Goal: Task Accomplishment & Management: Manage account settings

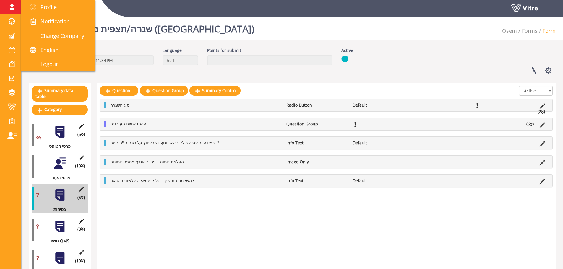
scroll to position [30, 0]
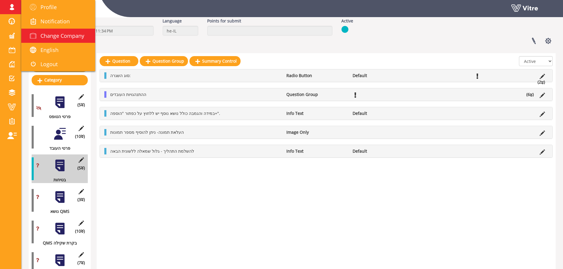
click at [58, 41] on link "Change Company" at bounding box center [58, 36] width 74 height 14
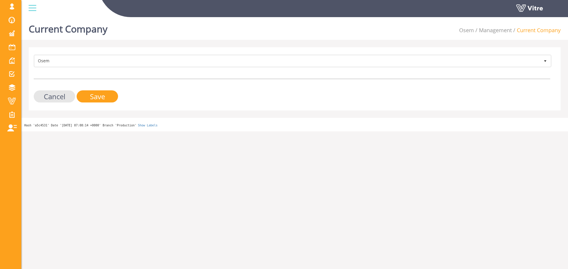
click at [105, 53] on div "Osem 402 Cancel Save" at bounding box center [295, 78] width 532 height 63
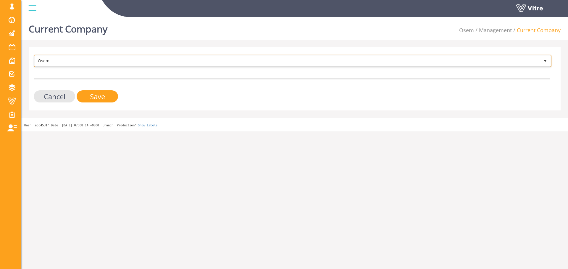
click at [104, 58] on span "Osem" at bounding box center [287, 61] width 505 height 11
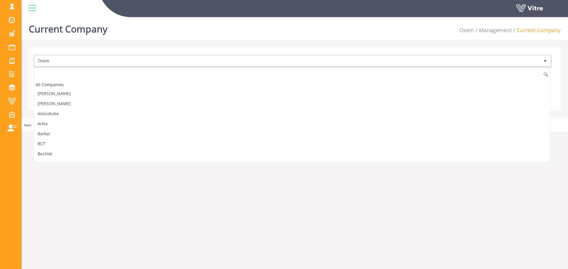
scroll to position [491, 0]
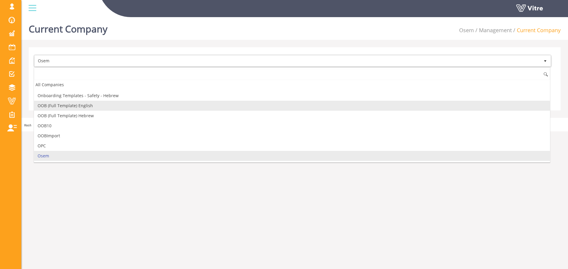
click at [81, 101] on li "OOB (Full Template) English" at bounding box center [292, 106] width 516 height 10
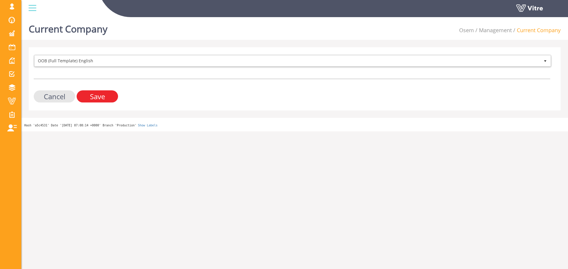
click at [90, 94] on input "Save" at bounding box center [97, 96] width 41 height 12
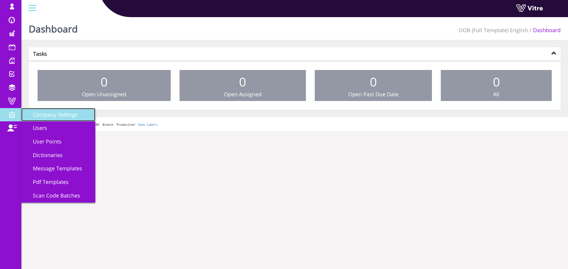
click at [47, 119] on link "Company Settings" at bounding box center [58, 115] width 74 height 14
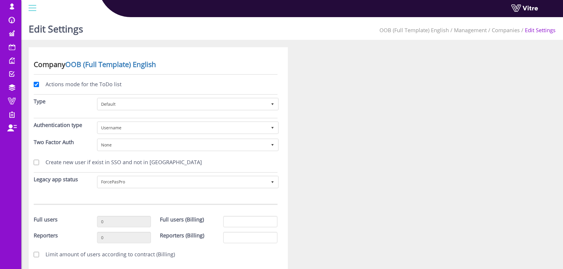
scroll to position [59, 0]
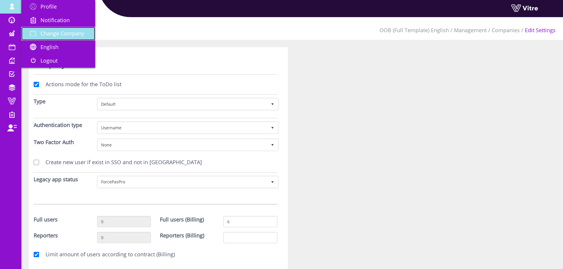
click at [61, 34] on span "Change Company" at bounding box center [63, 33] width 44 height 7
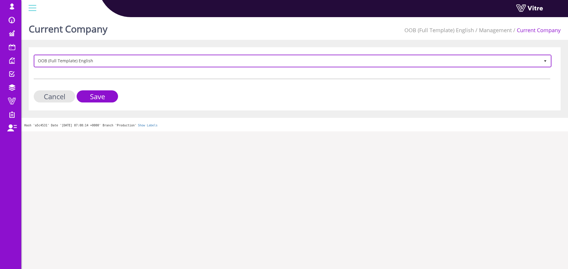
click at [135, 63] on span "OOB (Full Template) English" at bounding box center [287, 61] width 505 height 11
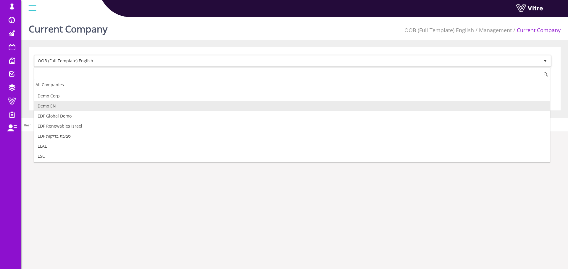
scroll to position [89, 0]
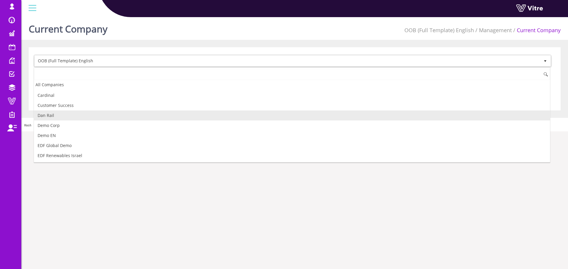
click at [63, 118] on li "Dan Rail" at bounding box center [292, 116] width 516 height 10
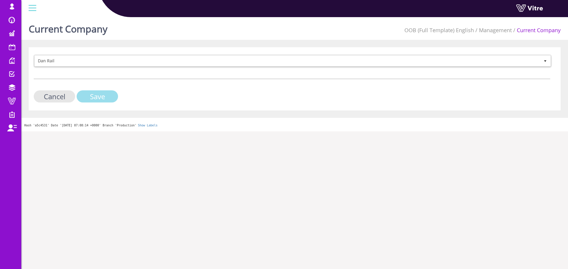
click at [95, 98] on input "Save" at bounding box center [97, 96] width 41 height 12
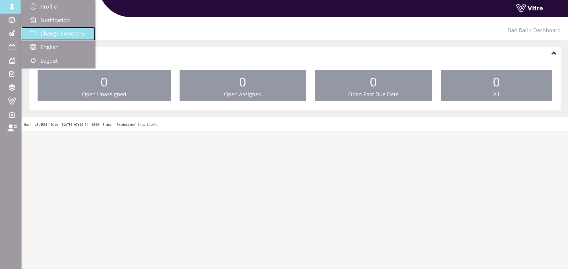
click at [62, 27] on link "Change Company" at bounding box center [58, 34] width 74 height 14
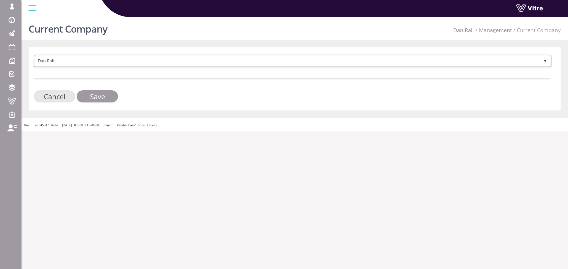
click at [71, 61] on span "Dan Rail" at bounding box center [287, 61] width 505 height 11
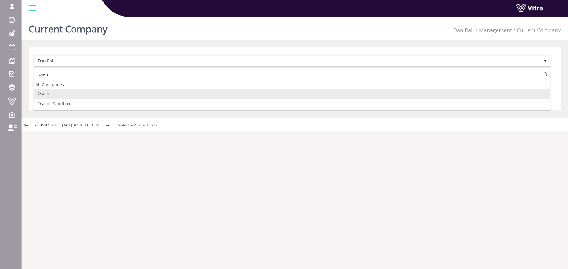
click at [63, 92] on li "Osem" at bounding box center [292, 94] width 516 height 10
type input "osem"
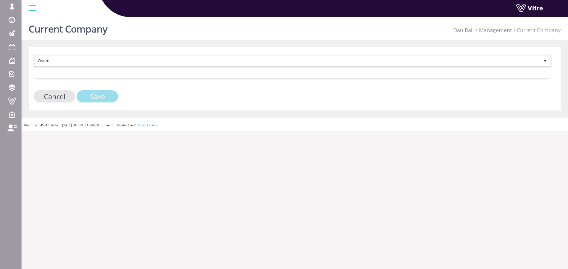
click at [109, 92] on input "Save" at bounding box center [97, 96] width 41 height 12
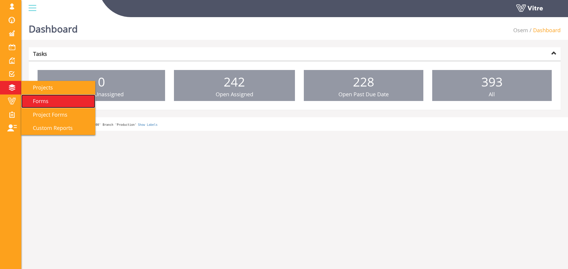
click at [44, 98] on span "Forms" at bounding box center [37, 101] width 23 height 7
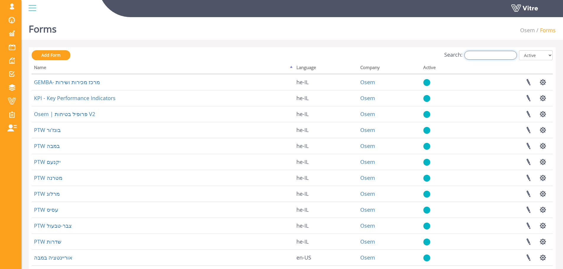
click at [502, 54] on input "Search:" at bounding box center [491, 55] width 53 height 9
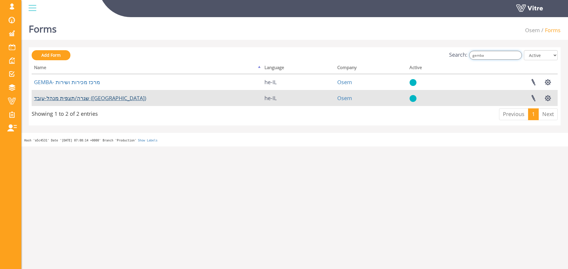
type input "gemba"
click at [91, 99] on link "שגרה/תצפית מנהל-עובד ([GEOGRAPHIC_DATA])" at bounding box center [90, 98] width 112 height 7
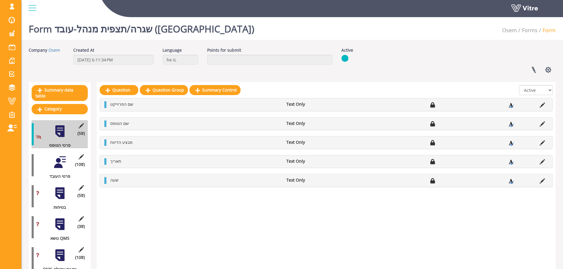
click at [61, 161] on div at bounding box center [59, 162] width 13 height 13
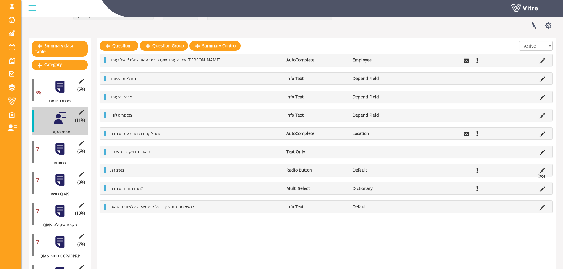
scroll to position [59, 0]
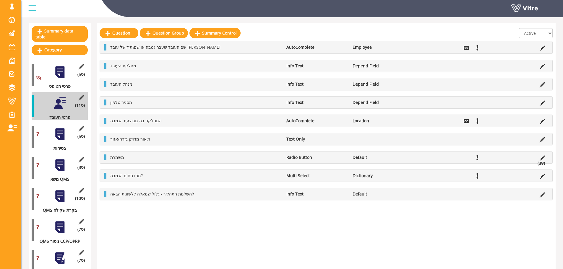
click at [59, 136] on div "(5 ) בטיחות" at bounding box center [60, 137] width 56 height 28
click at [62, 133] on div at bounding box center [59, 134] width 13 height 13
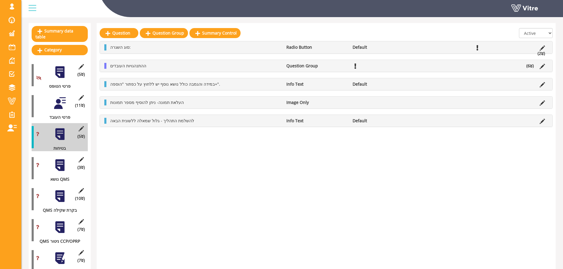
click at [530, 67] on li "(6 )" at bounding box center [530, 66] width 13 height 6
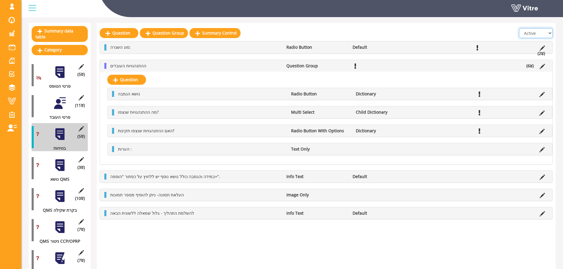
click at [542, 34] on select "All Active Not Active" at bounding box center [536, 33] width 34 height 10
click at [520, 28] on select "All Active Not Active" at bounding box center [536, 33] width 34 height 10
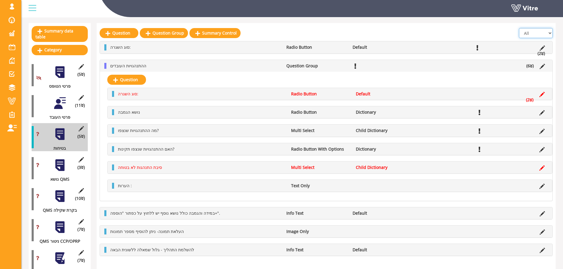
click at [541, 34] on select "All Active Not Active" at bounding box center [536, 33] width 34 height 10
select select "1"
click at [520, 28] on select "All Active Not Active" at bounding box center [536, 33] width 34 height 10
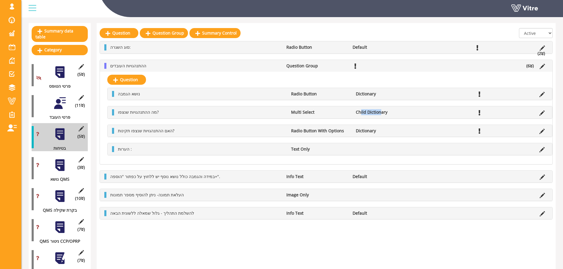
drag, startPoint x: 381, startPoint y: 112, endPoint x: 361, endPoint y: 113, distance: 19.2
click at [361, 113] on li "Child Dictionary" at bounding box center [385, 112] width 65 height 6
click at [358, 112] on li "Child Dictionary" at bounding box center [385, 112] width 65 height 6
drag, startPoint x: 357, startPoint y: 111, endPoint x: 387, endPoint y: 113, distance: 30.2
click at [387, 113] on li "Child Dictionary" at bounding box center [385, 112] width 65 height 6
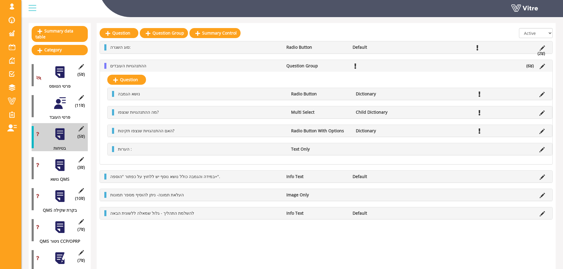
click at [538, 114] on li at bounding box center [542, 112] width 11 height 6
click at [542, 114] on icon at bounding box center [542, 113] width 5 height 5
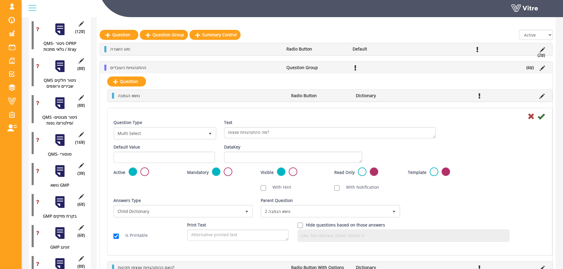
scroll to position [355, 0]
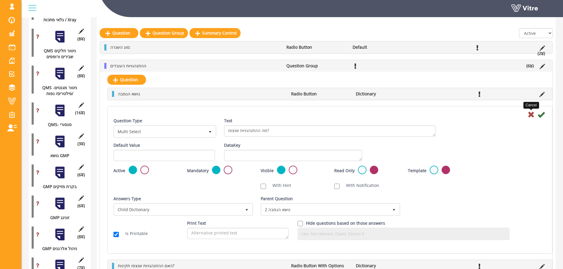
click at [530, 112] on icon at bounding box center [531, 114] width 7 height 7
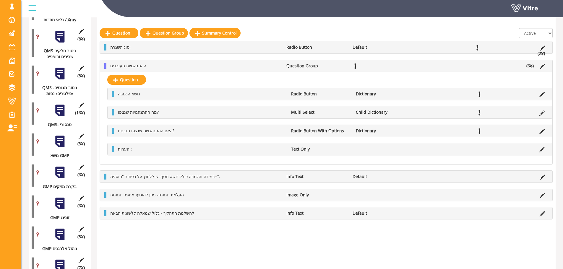
click at [540, 91] on li at bounding box center [542, 94] width 11 height 6
click at [540, 92] on icon at bounding box center [542, 94] width 5 height 5
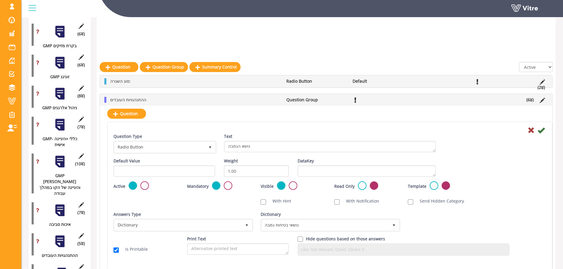
scroll to position [532, 0]
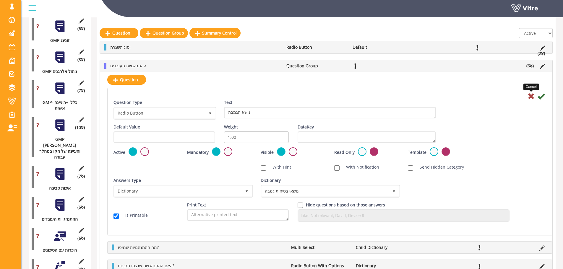
click at [530, 95] on icon at bounding box center [531, 96] width 7 height 7
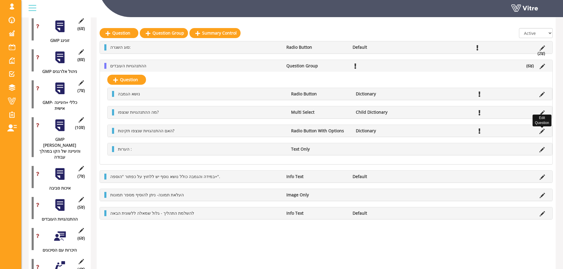
click at [543, 132] on icon at bounding box center [542, 131] width 5 height 5
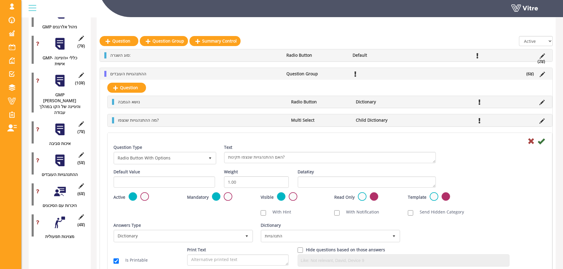
scroll to position [591, 0]
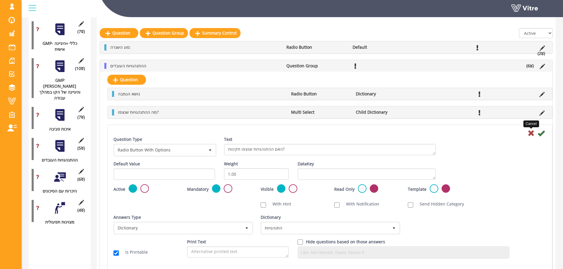
click at [530, 134] on icon at bounding box center [531, 133] width 7 height 7
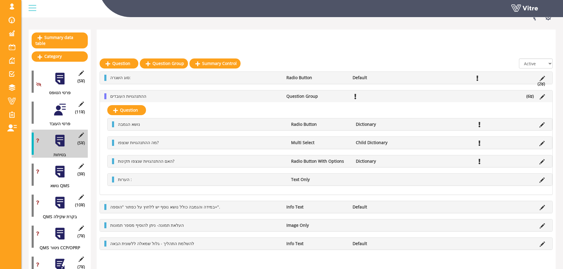
scroll to position [24, 0]
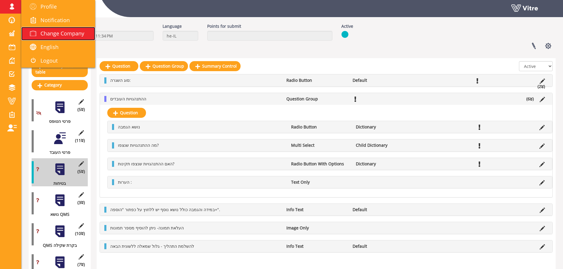
click at [60, 33] on span "Change Company" at bounding box center [63, 33] width 44 height 7
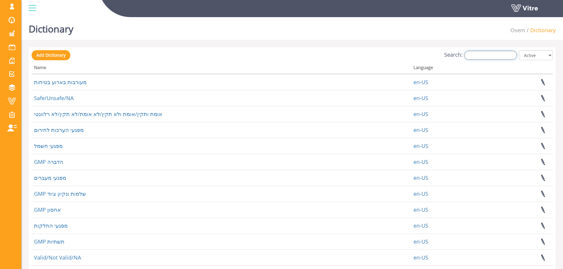
drag, startPoint x: 499, startPoint y: 55, endPoint x: 494, endPoint y: 56, distance: 4.8
click at [497, 59] on input "Search:" at bounding box center [491, 55] width 53 height 9
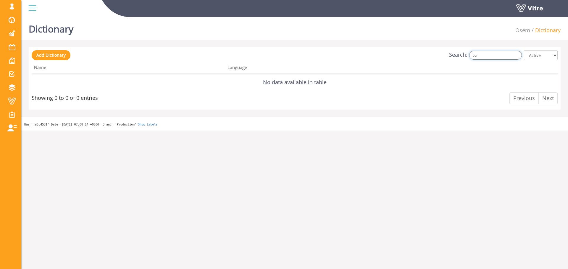
type input "b"
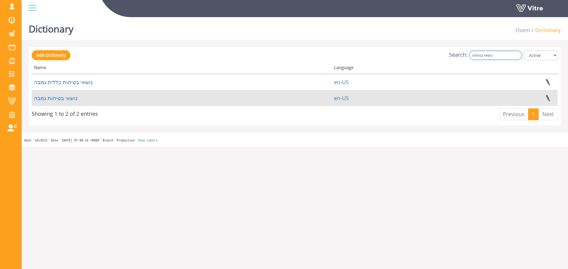
type input "נושאי בטיחות"
click at [60, 94] on td "נושאי בטיחות גמבה" at bounding box center [182, 98] width 300 height 16
click at [60, 95] on link "נושאי בטיחות גמבה" at bounding box center [55, 98] width 43 height 7
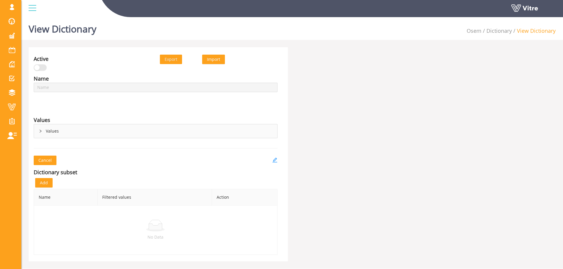
type input "נושאי בטיחות גמבה"
click at [57, 127] on div "Values" at bounding box center [155, 131] width 243 height 14
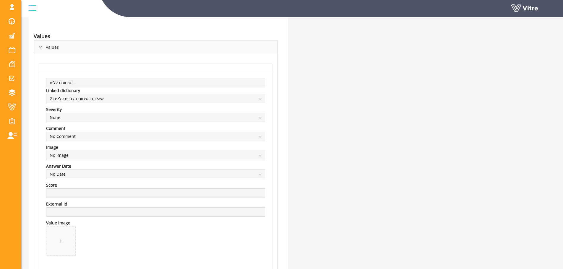
scroll to position [118, 0]
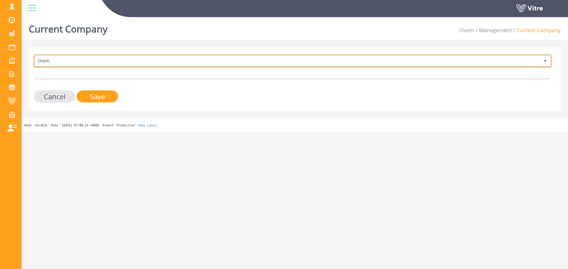
click at [182, 66] on span "Osem 402" at bounding box center [292, 61] width 517 height 13
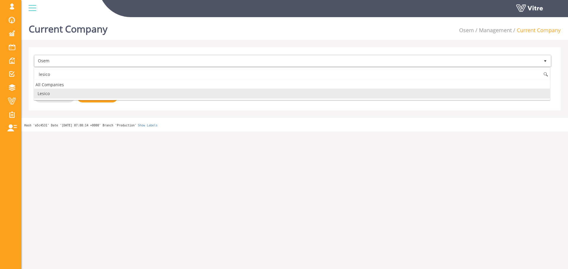
click at [105, 92] on li "Lesico" at bounding box center [292, 94] width 516 height 10
type input "lesico"
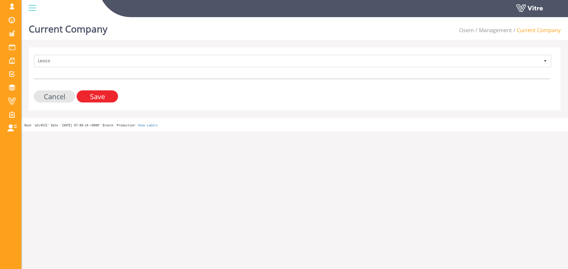
click at [102, 98] on input "Save" at bounding box center [97, 96] width 41 height 12
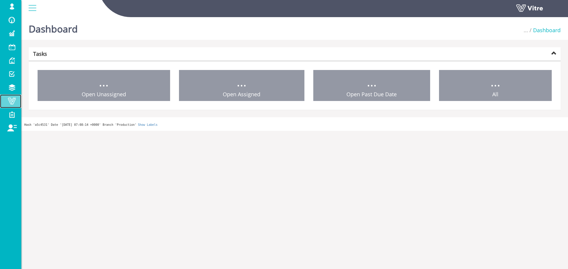
drag, startPoint x: 20, startPoint y: 106, endPoint x: 27, endPoint y: 101, distance: 8.3
